Goal: Find specific page/section

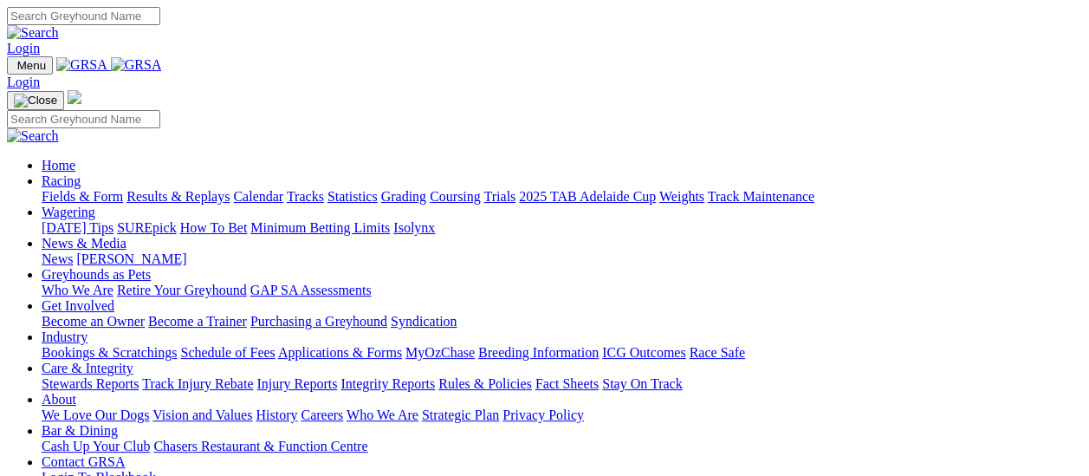
click at [97, 189] on link "Fields & Form" at bounding box center [82, 196] width 81 height 15
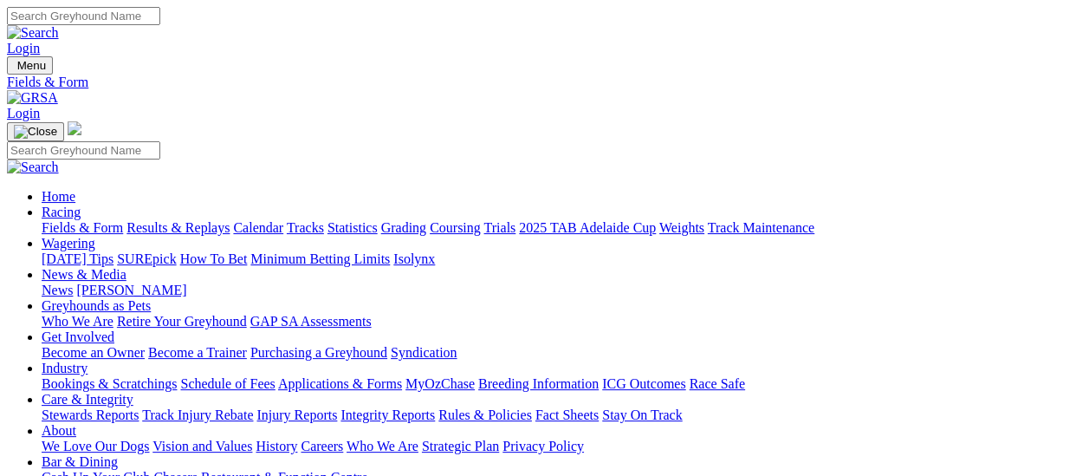
scroll to position [173, 0]
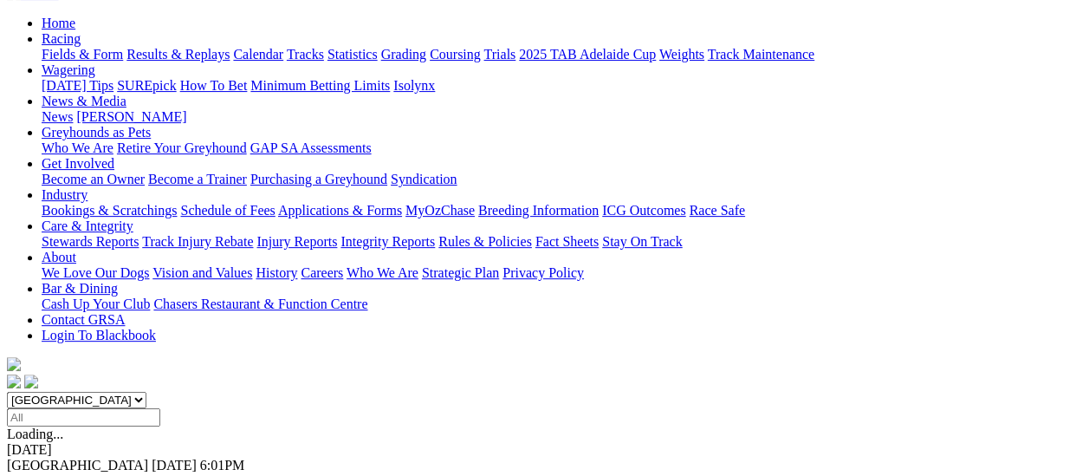
click at [38, 473] on link "F" at bounding box center [34, 480] width 8 height 15
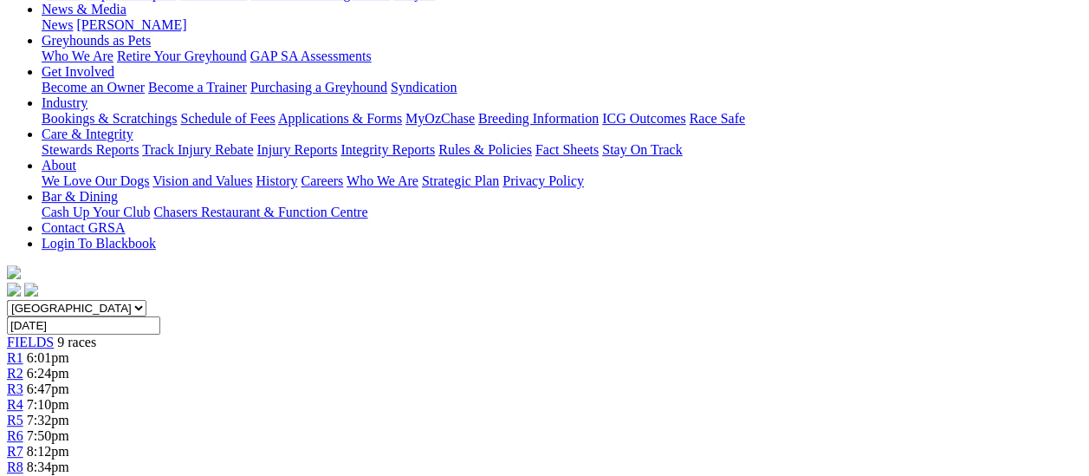
scroll to position [260, 0]
